Goal: Use online tool/utility: Utilize a website feature to perform a specific function

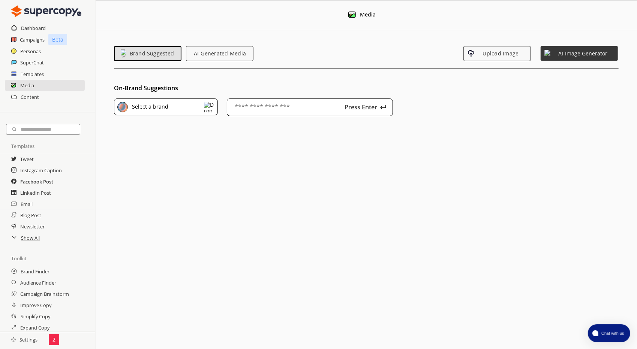
click at [39, 182] on h2 "Facebook Post" at bounding box center [36, 181] width 33 height 11
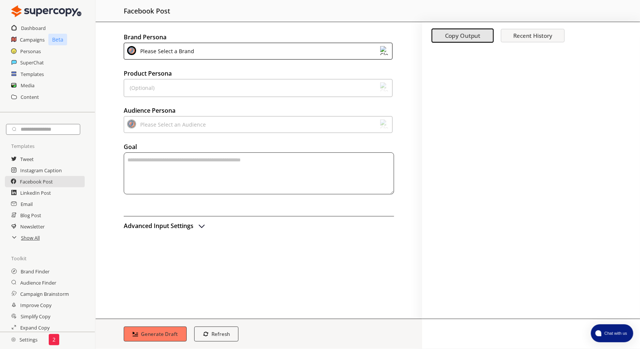
click at [181, 172] on textarea "textarea-textarea" at bounding box center [259, 174] width 270 height 42
click at [181, 49] on div "Please Select a Brand" at bounding box center [166, 51] width 57 height 10
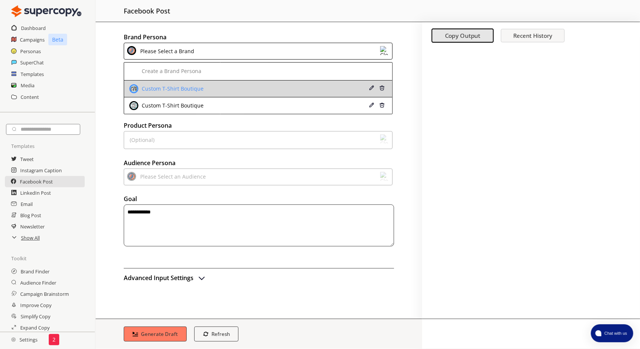
click at [171, 91] on div "Custom T-Shirt Boutique" at bounding box center [172, 89] width 64 height 6
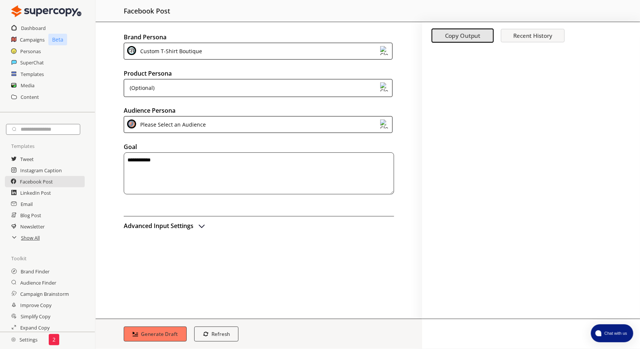
click at [160, 88] on div "(Optional)" at bounding box center [258, 88] width 269 height 18
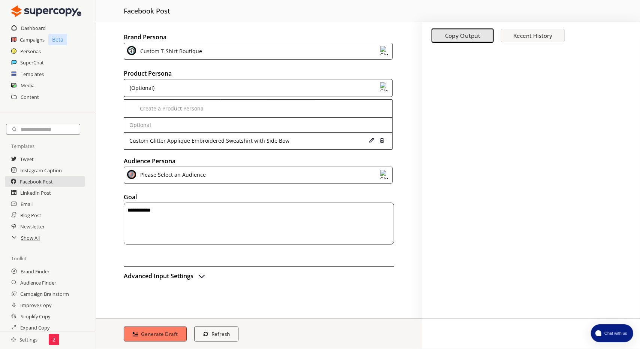
click at [160, 88] on div "(Optional)" at bounding box center [258, 88] width 269 height 18
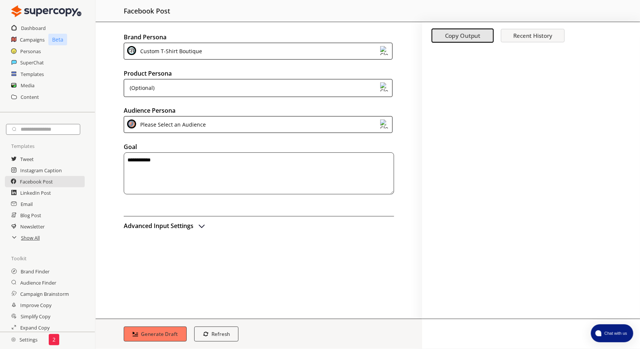
click at [159, 51] on div "Custom T-Shirt Boutique" at bounding box center [170, 51] width 64 height 10
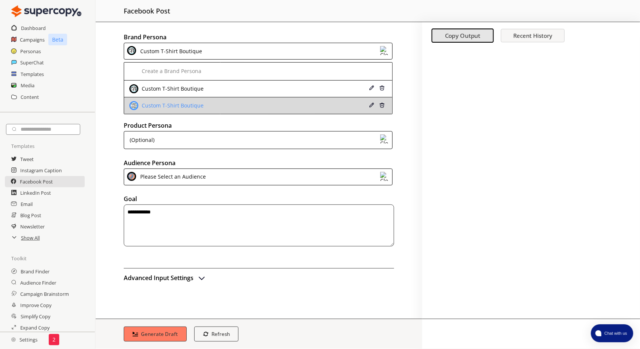
click at [156, 103] on div "Custom T-Shirt Boutique" at bounding box center [172, 106] width 64 height 6
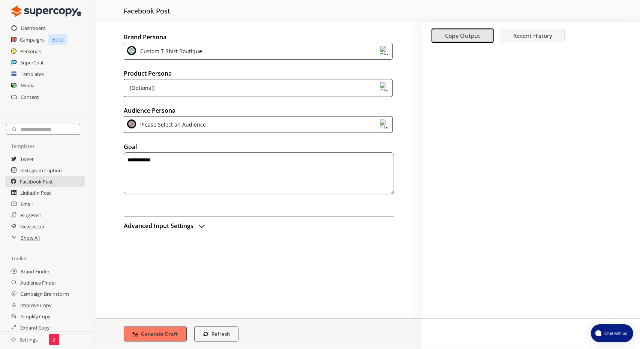
click at [156, 90] on div "(Optional)" at bounding box center [258, 88] width 269 height 18
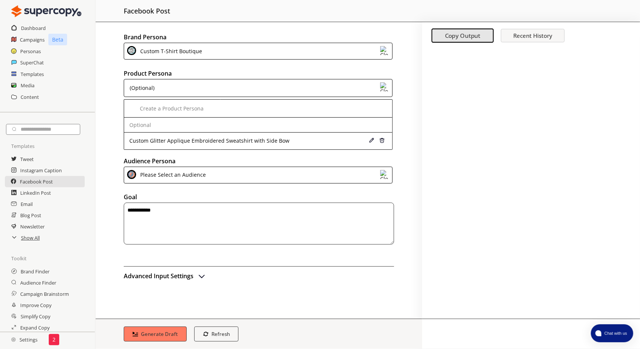
click at [156, 90] on div "(Optional)" at bounding box center [258, 88] width 269 height 18
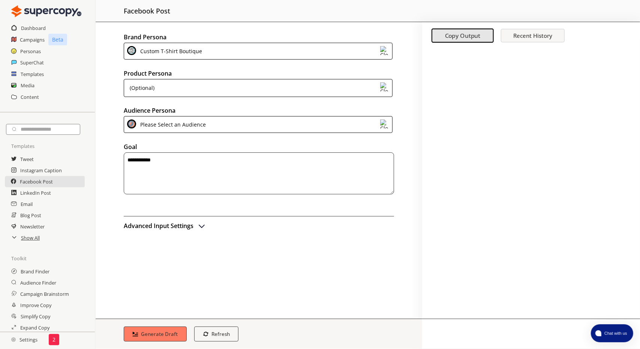
click at [160, 85] on div "(Optional)" at bounding box center [258, 88] width 269 height 18
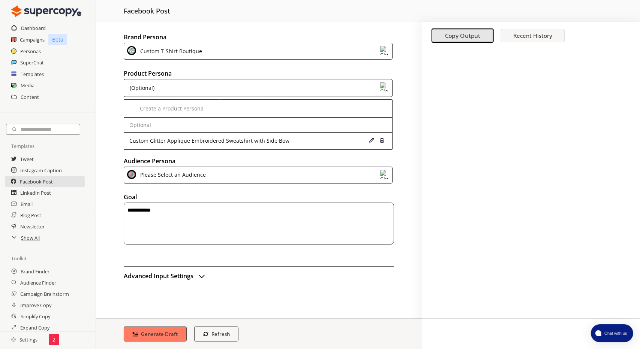
click at [160, 85] on div "(Optional)" at bounding box center [258, 88] width 269 height 18
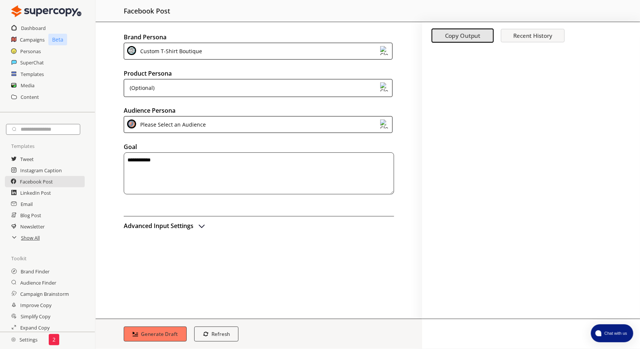
click at [160, 126] on div "Please Select an Audience" at bounding box center [172, 125] width 68 height 10
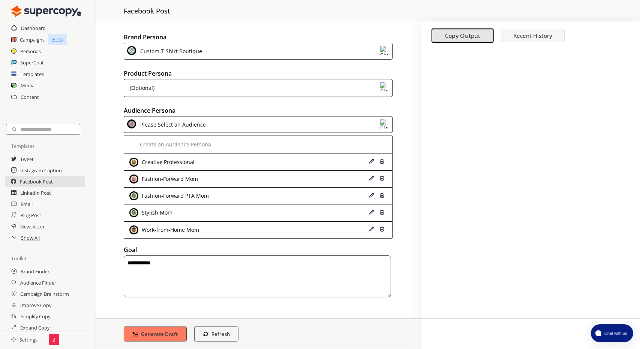
click at [160, 126] on div "Please Select an Audience" at bounding box center [172, 125] width 68 height 10
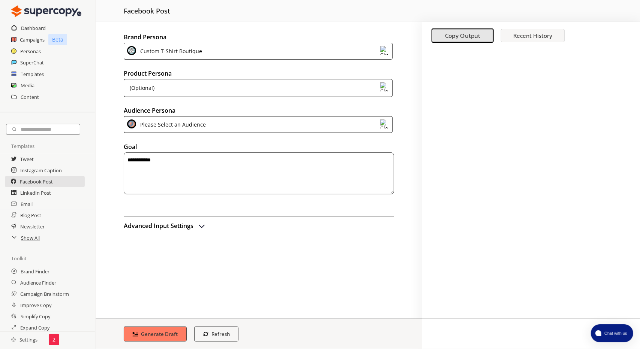
click at [160, 55] on div "Custom T-Shirt Boutique" at bounding box center [170, 51] width 64 height 10
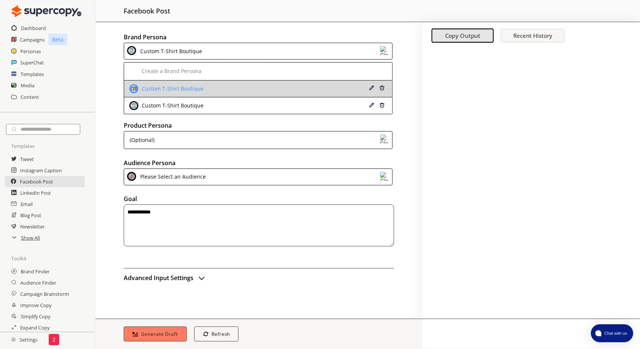
click at [157, 86] on div "Custom T-Shirt Boutique" at bounding box center [172, 89] width 64 height 6
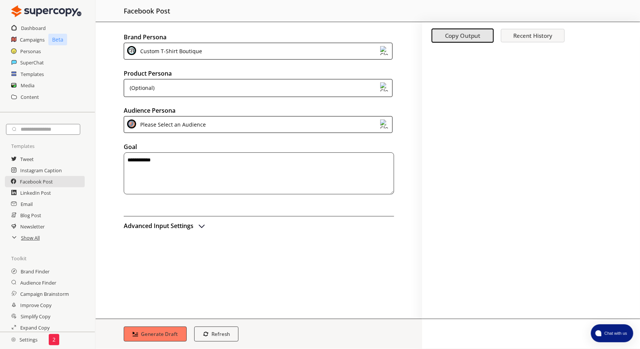
click at [158, 127] on div "Please Select an Audience" at bounding box center [172, 125] width 68 height 10
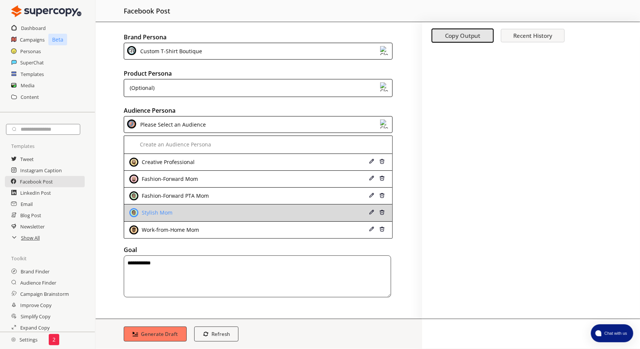
click at [181, 209] on div "Stylish Mom" at bounding box center [234, 212] width 210 height 9
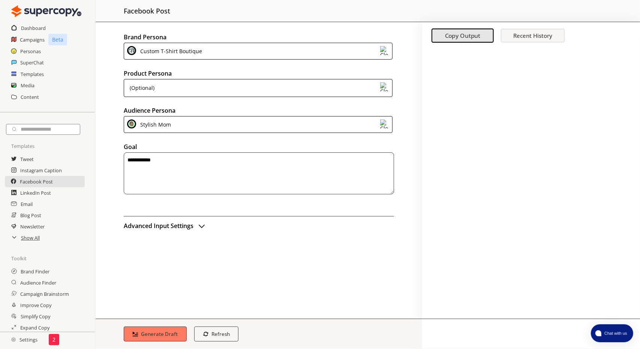
click at [188, 226] on h2 "Advanced Input Settings" at bounding box center [159, 225] width 70 height 11
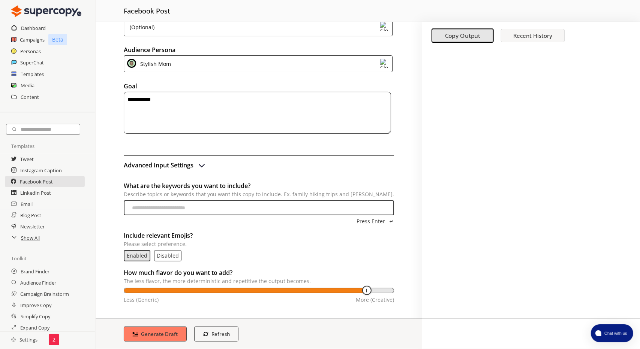
scroll to position [61, 0]
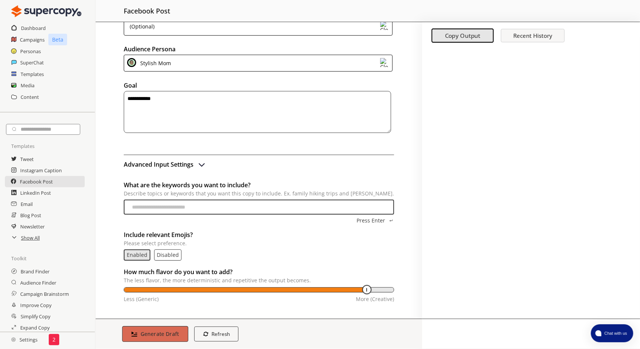
click at [166, 336] on b "Generate Draft" at bounding box center [160, 334] width 39 height 7
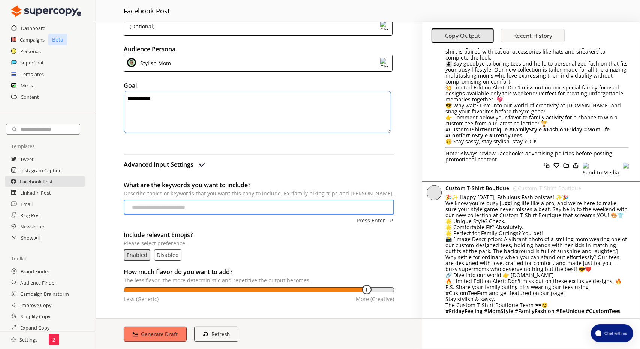
scroll to position [511, 0]
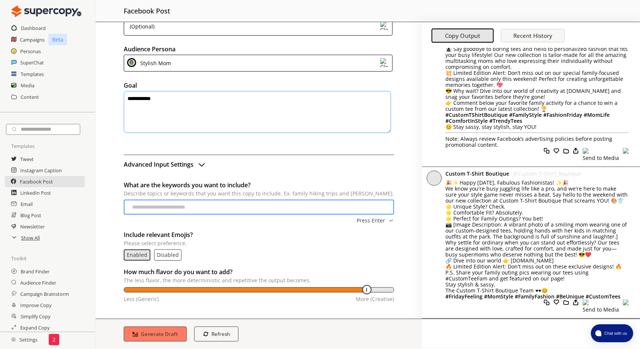
click at [168, 163] on h2 "Advanced Input Settings" at bounding box center [159, 164] width 70 height 11
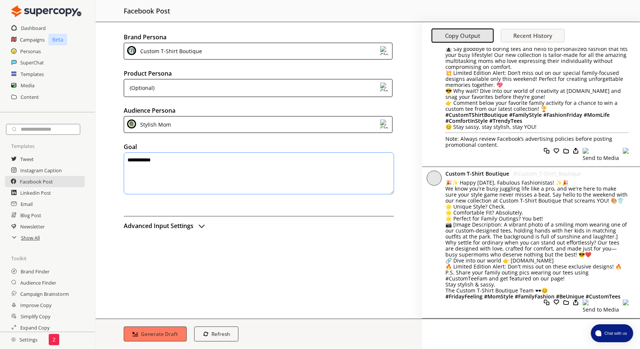
click at [173, 229] on h2 "Advanced Input Settings" at bounding box center [159, 225] width 70 height 11
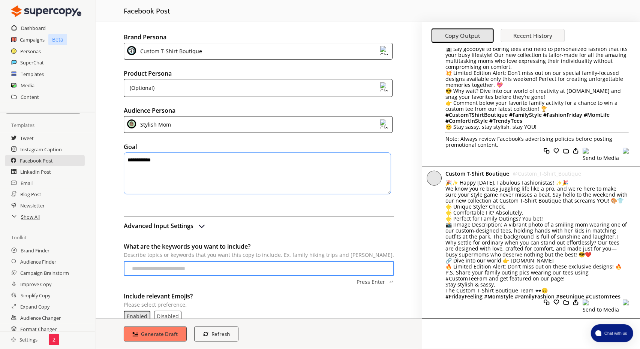
scroll to position [36, 0]
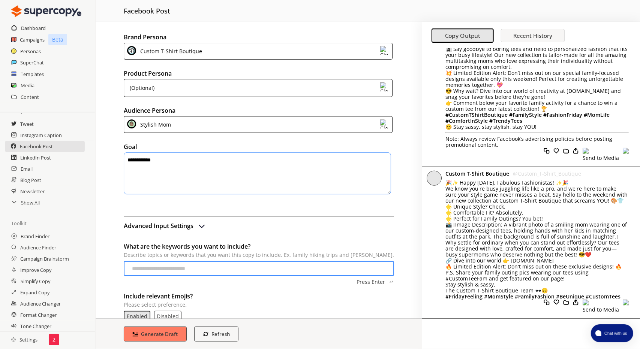
click at [168, 165] on textarea "**********" at bounding box center [257, 174] width 267 height 42
drag, startPoint x: 173, startPoint y: 162, endPoint x: 109, endPoint y: 149, distance: 65.7
click at [109, 149] on div "**********" at bounding box center [259, 170] width 326 height 297
click at [179, 160] on textarea "**********" at bounding box center [257, 174] width 267 height 42
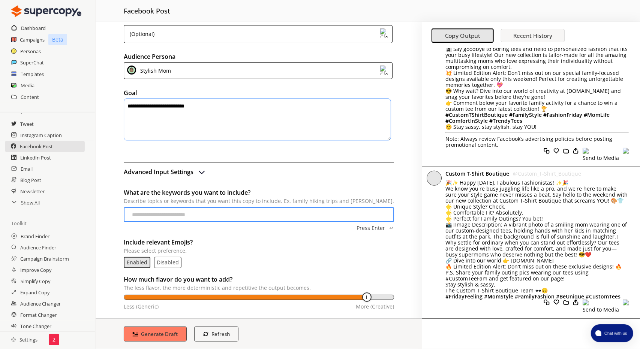
scroll to position [61, 0]
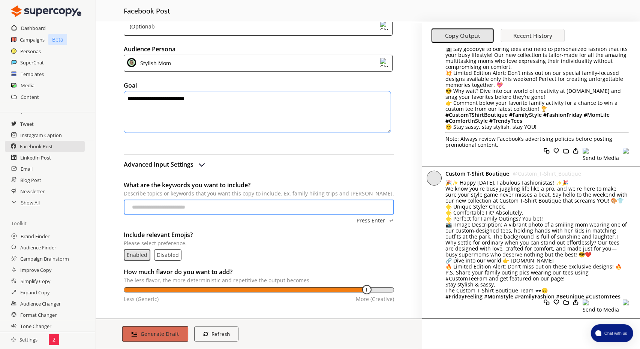
type textarea "**********"
click at [164, 334] on b "Generate Draft" at bounding box center [160, 334] width 39 height 7
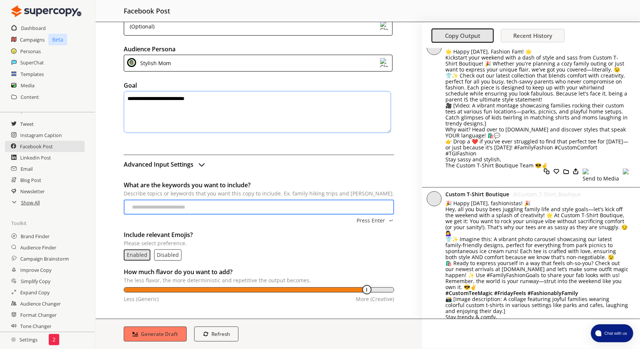
scroll to position [511, 0]
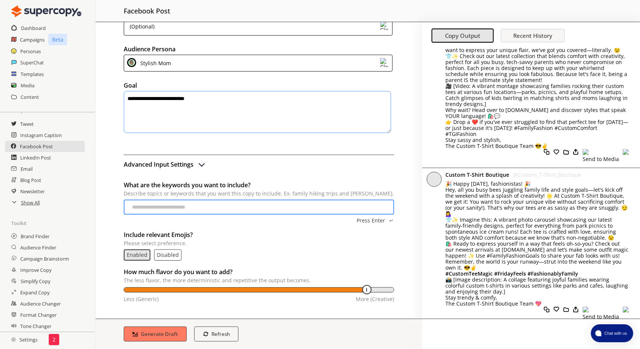
drag, startPoint x: 215, startPoint y: 101, endPoint x: 126, endPoint y: 96, distance: 89.3
click at [119, 98] on div "**********" at bounding box center [259, 170] width 326 height 297
click at [36, 137] on h2 "Instagram Caption" at bounding box center [41, 135] width 42 height 11
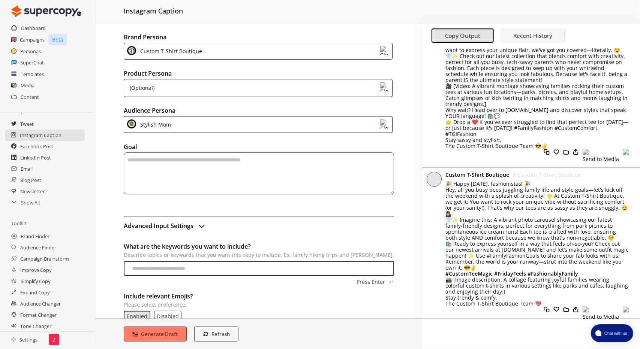
scroll to position [61, 0]
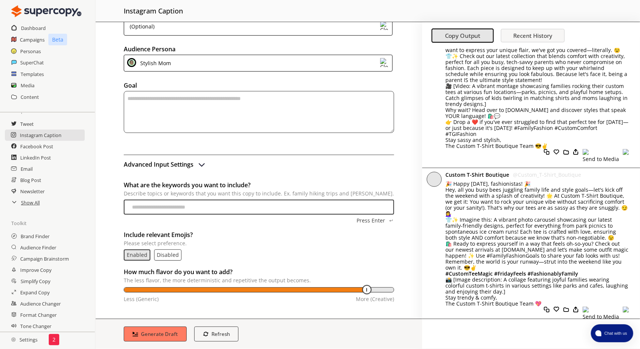
click at [157, 64] on div "Stylish Mom" at bounding box center [154, 63] width 33 height 10
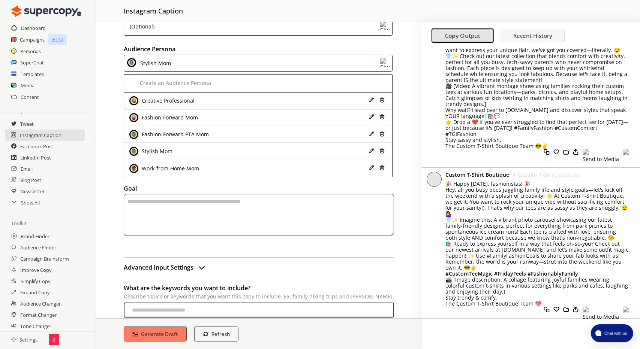
drag, startPoint x: 115, startPoint y: 195, endPoint x: 147, endPoint y: 148, distance: 57.1
click at [115, 194] on div "Brand Persona Custom T-Shirt Boutique Product Persona (Optional) Audience Perso…" at bounding box center [259, 170] width 326 height 297
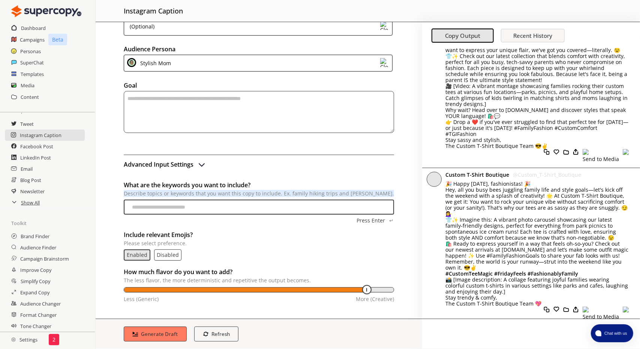
click at [159, 162] on h2 "Advanced Input Settings" at bounding box center [159, 164] width 70 height 11
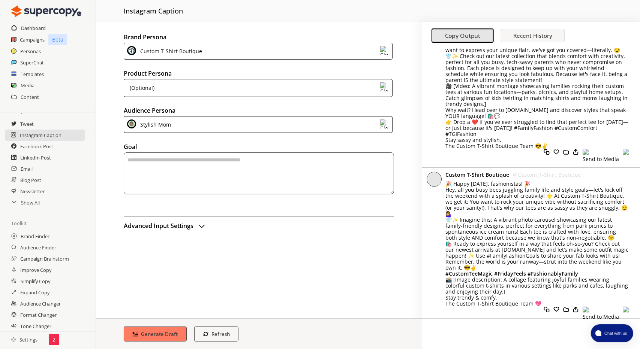
scroll to position [0, 0]
click at [156, 227] on h2 "Advanced Input Settings" at bounding box center [159, 225] width 70 height 11
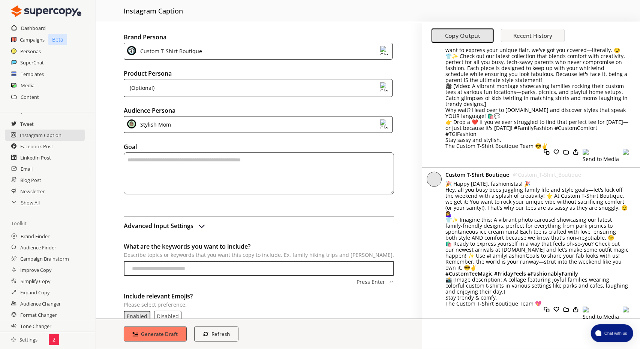
click at [154, 123] on div "Stylish Mom" at bounding box center [154, 125] width 33 height 10
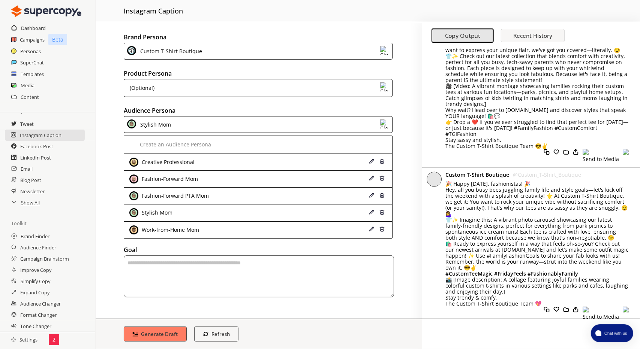
click at [154, 123] on div "Stylish Mom" at bounding box center [154, 125] width 33 height 10
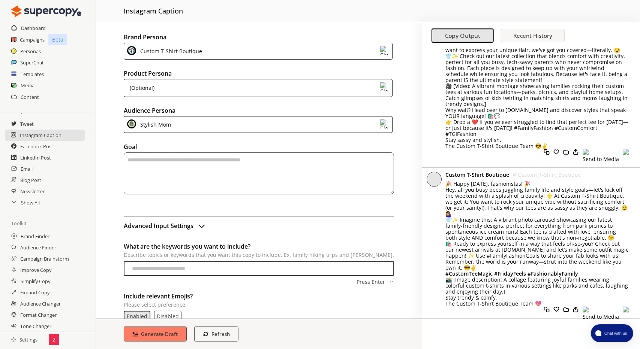
click at [174, 168] on textarea "textarea-textarea" at bounding box center [259, 174] width 270 height 42
paste textarea "**********"
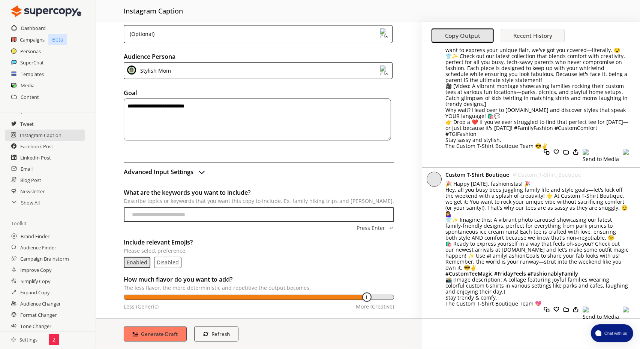
scroll to position [61, 0]
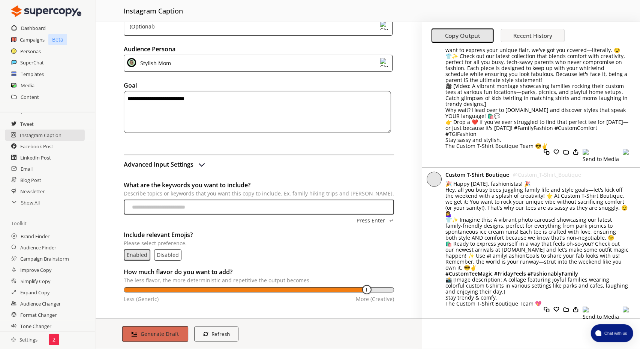
type textarea "**********"
click at [167, 333] on b "Generate Draft" at bounding box center [160, 334] width 39 height 7
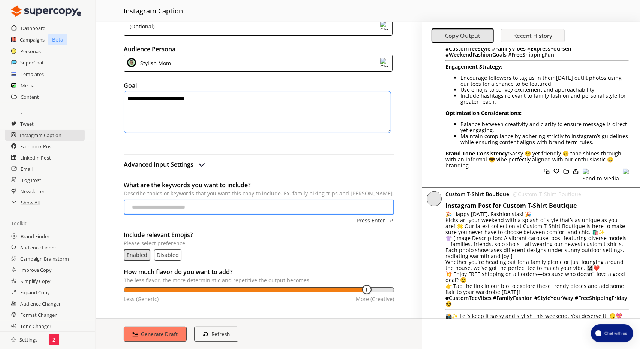
scroll to position [372, 0]
click at [526, 40] on button "Recent History" at bounding box center [533, 35] width 64 height 13
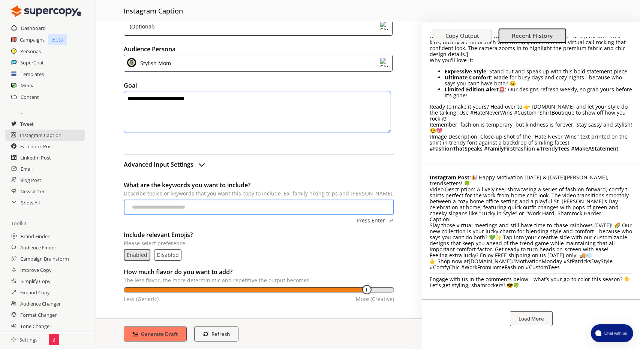
scroll to position [1664, 0]
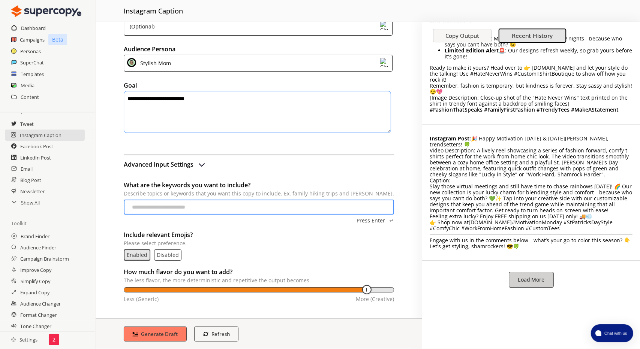
click at [533, 277] on b "Load More" at bounding box center [531, 280] width 27 height 7
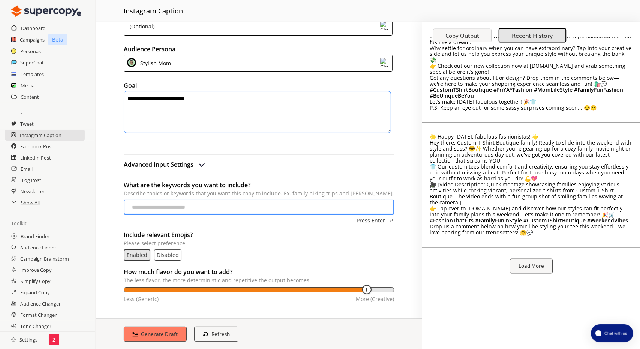
scroll to position [932, 0]
click at [533, 264] on b "Load More" at bounding box center [531, 266] width 27 height 7
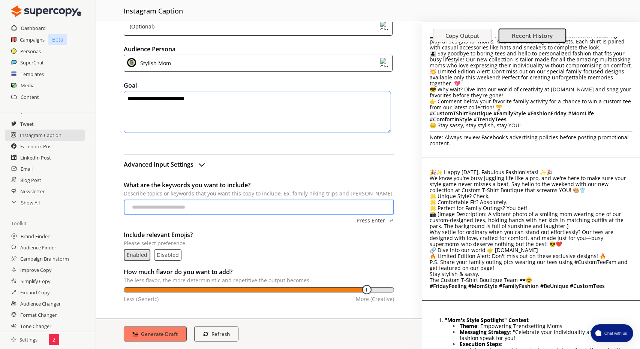
scroll to position [1794, 0]
